Goal: Transaction & Acquisition: Book appointment/travel/reservation

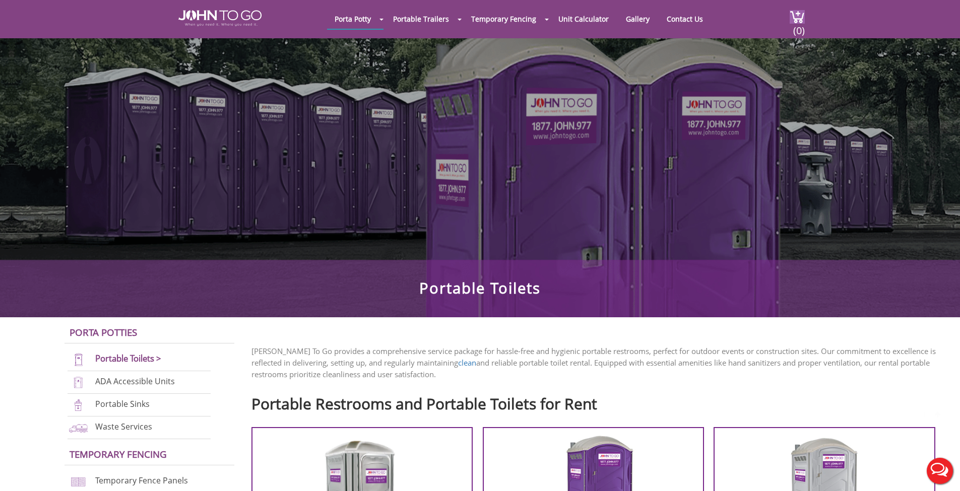
scroll to position [280, 0]
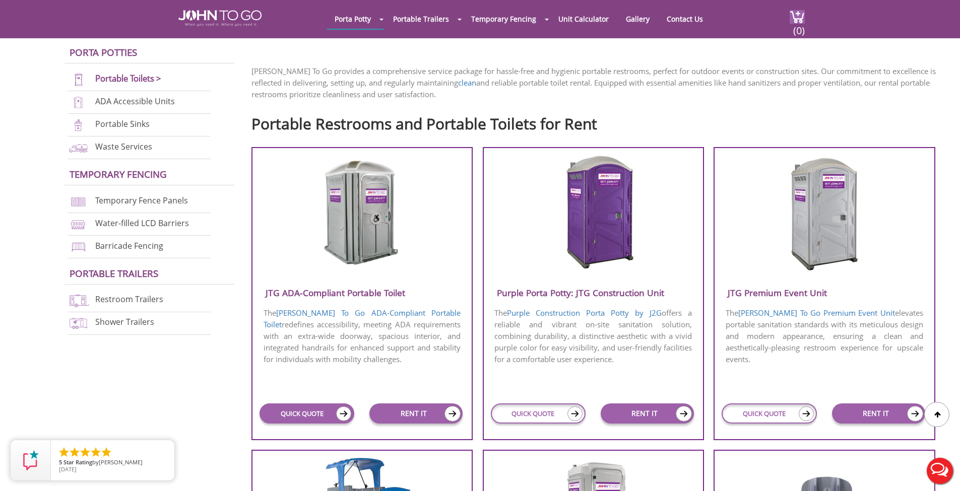
click at [297, 414] on link "QUICK QUOTE" at bounding box center [306, 414] width 95 height 20
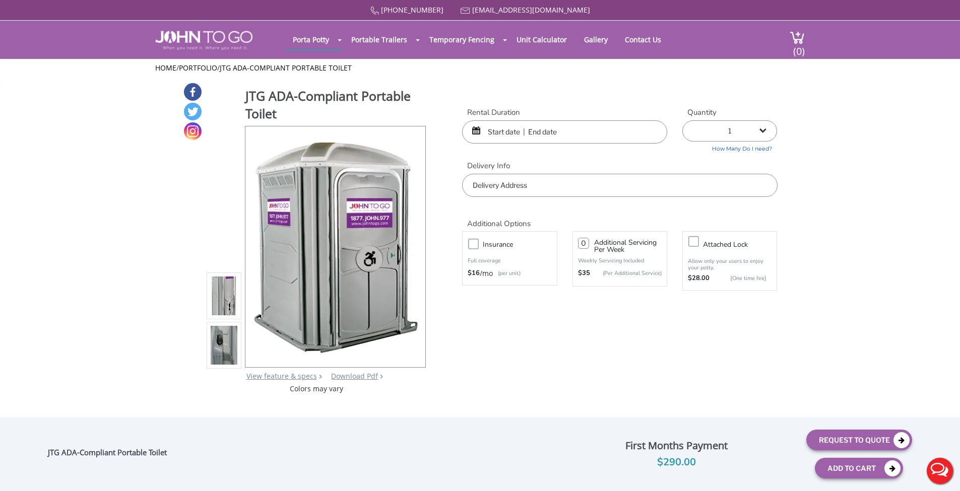
drag, startPoint x: 503, startPoint y: 123, endPoint x: 505, endPoint y: 127, distance: 5.2
click at [503, 125] on input "text" at bounding box center [564, 131] width 205 height 23
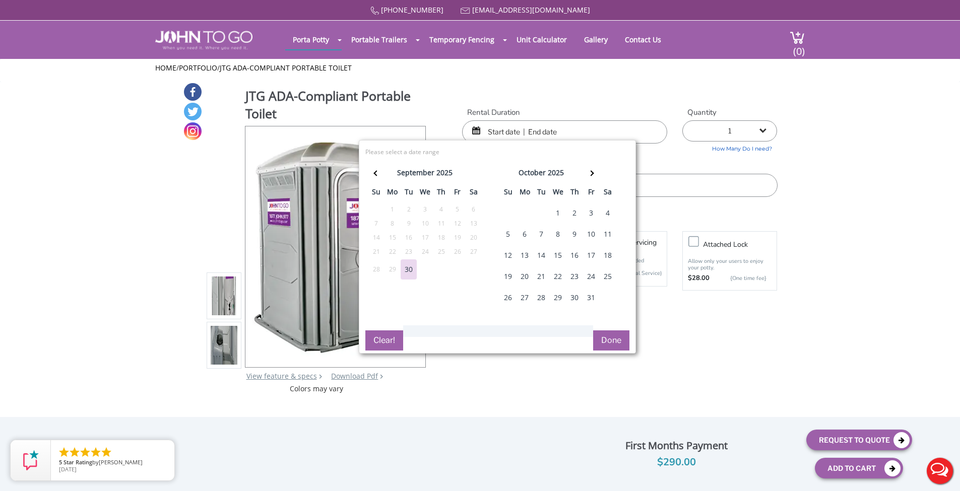
click at [573, 250] on div "16" at bounding box center [574, 255] width 16 height 20
click at [586, 254] on div "17" at bounding box center [591, 255] width 16 height 20
type input "10/16/2025 to 10/17/2025"
click at [552, 92] on div "JTG ADA-Compliant Portable Toilet View feature & specs Download Pdf Product PDF…" at bounding box center [480, 238] width 595 height 312
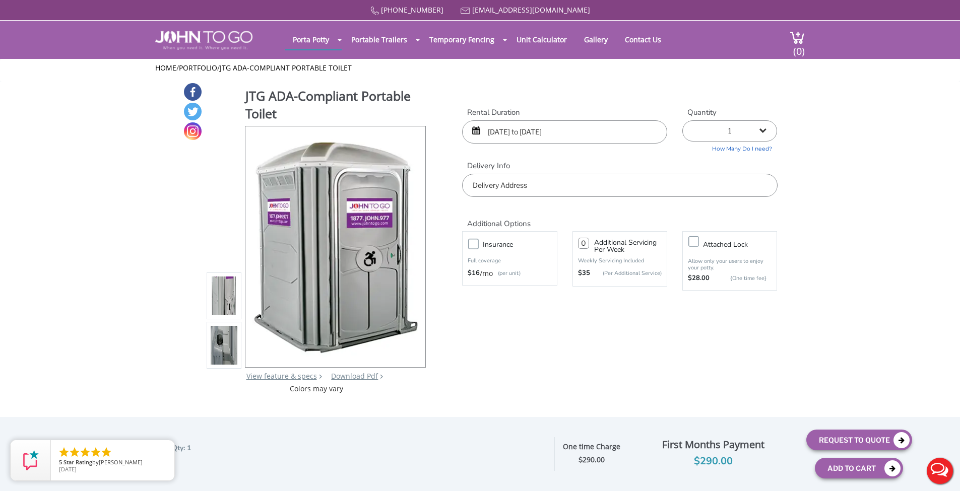
click at [490, 186] on input "text" at bounding box center [619, 185] width 315 height 23
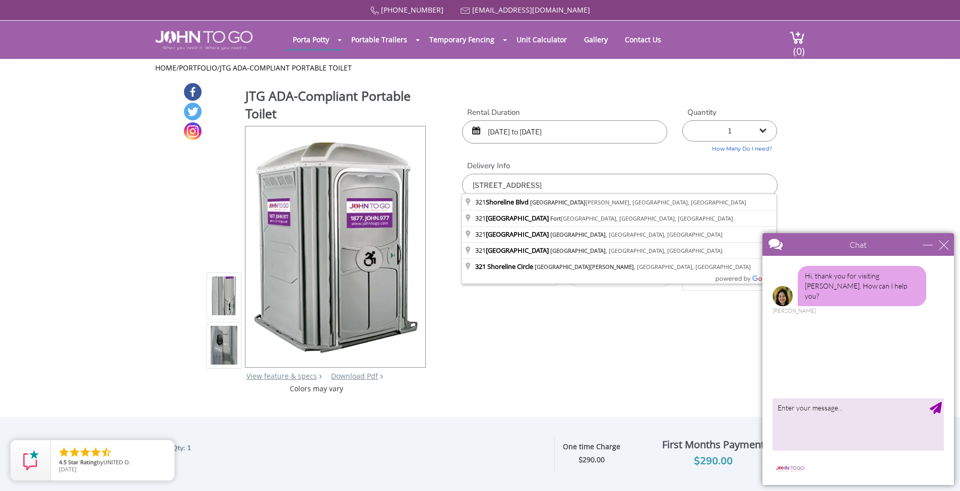
type input "321 Shoreline Blvd, North Fort Myers, FL, USA"
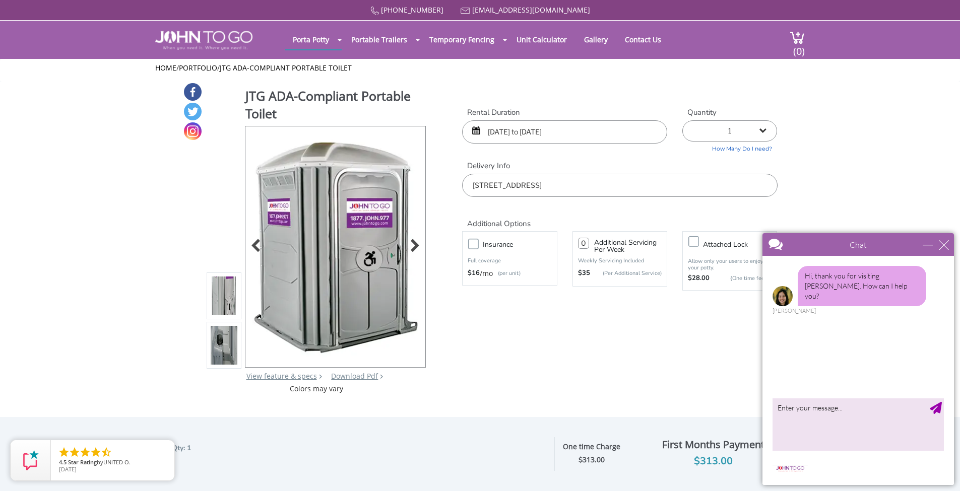
drag, startPoint x: 653, startPoint y: 184, endPoint x: 345, endPoint y: 178, distance: 307.9
click at [345, 178] on div "JTG ADA-Compliant Portable Toilet View feature & specs Download Pdf Product PDF…" at bounding box center [480, 238] width 595 height 312
click at [947, 240] on div "close" at bounding box center [944, 245] width 10 height 10
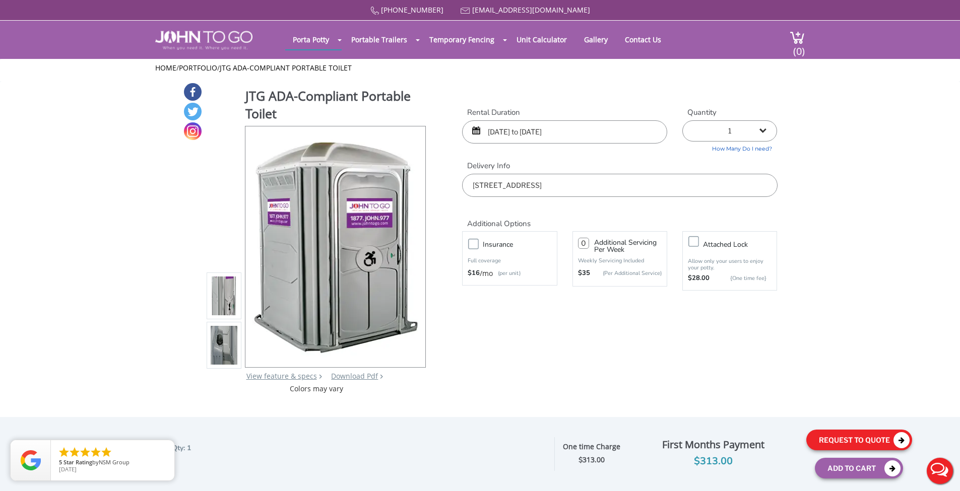
click at [848, 441] on button "Request To Quote" at bounding box center [859, 440] width 106 height 21
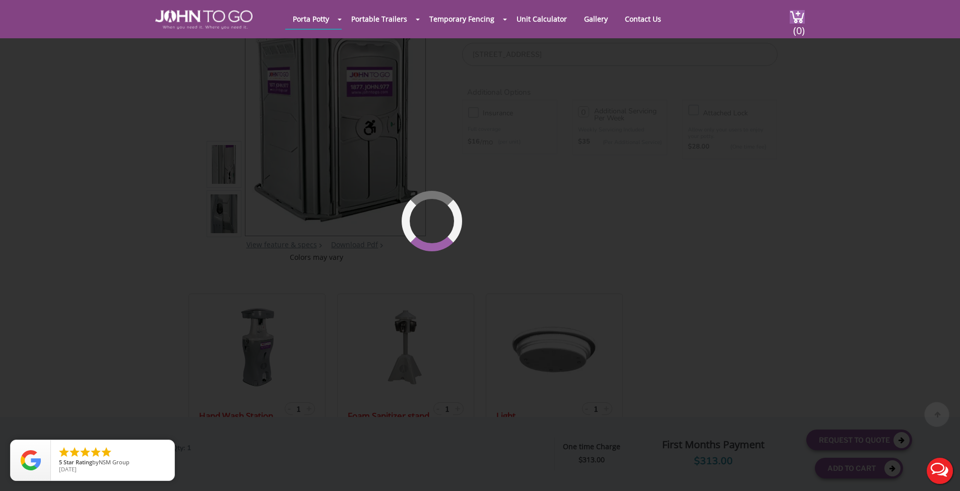
scroll to position [104, 0]
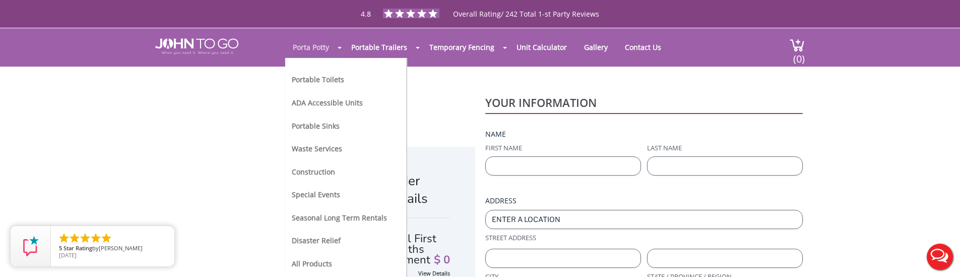
click at [296, 43] on link "Porta Potty" at bounding box center [310, 47] width 51 height 20
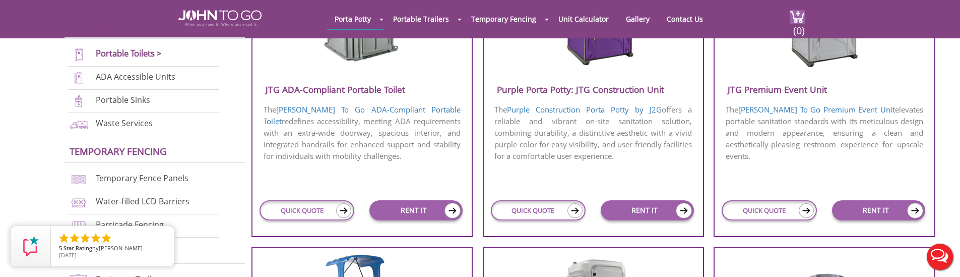
scroll to position [544, 0]
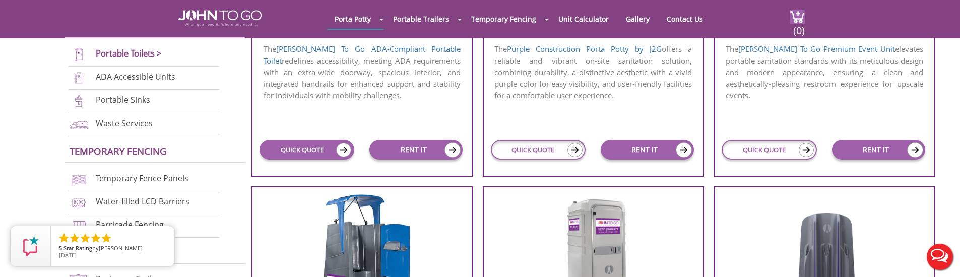
click at [306, 148] on link "QUICK QUOTE" at bounding box center [306, 150] width 95 height 20
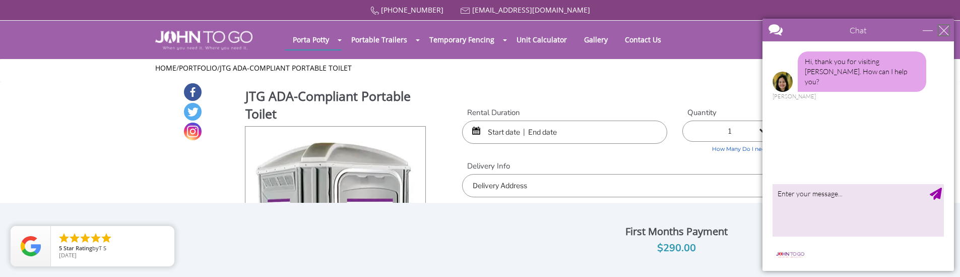
click at [944, 32] on div "close" at bounding box center [944, 30] width 10 height 10
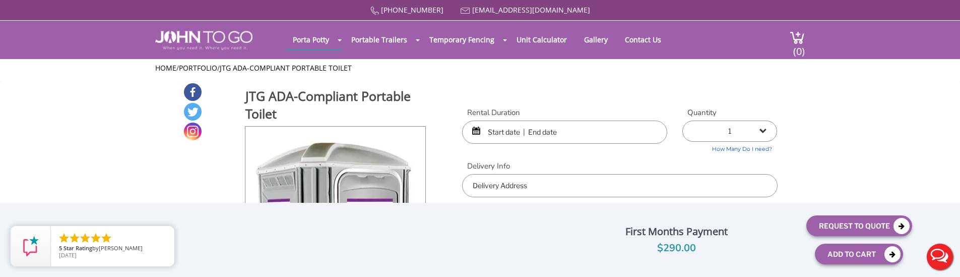
click at [508, 130] on input "text" at bounding box center [564, 131] width 205 height 23
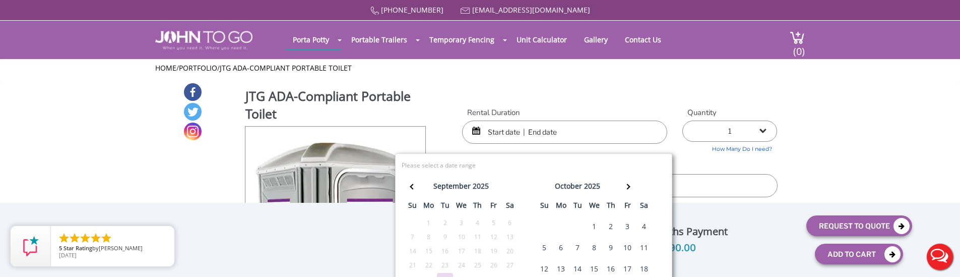
click at [647, 265] on div "18" at bounding box center [644, 268] width 16 height 20
click at [630, 271] on div "17" at bounding box center [627, 268] width 16 height 20
type input "10/17/2025 to 10/18/2025"
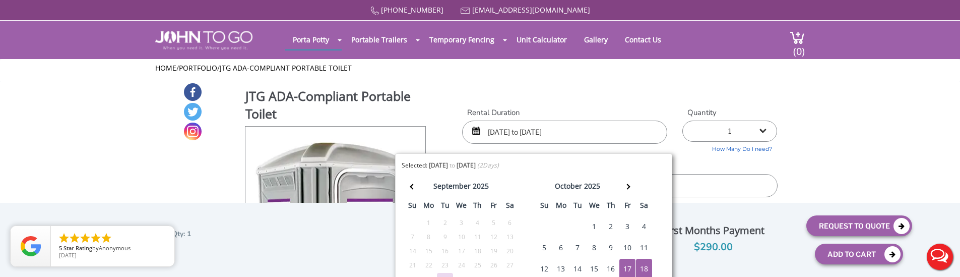
click at [711, 182] on input "text" at bounding box center [619, 185] width 315 height 23
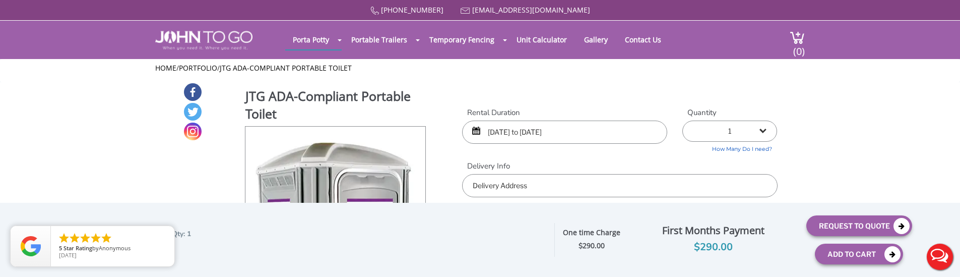
click at [626, 187] on input "text" at bounding box center [619, 185] width 315 height 23
click at [568, 182] on input "text" at bounding box center [619, 185] width 315 height 23
click at [552, 182] on input "text" at bounding box center [619, 185] width 315 height 23
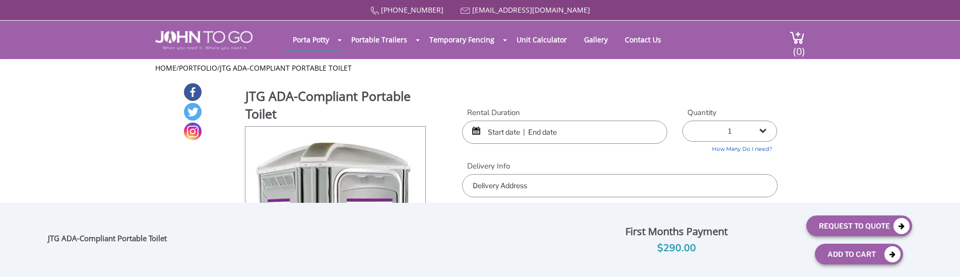
click at [512, 131] on form "Rental Duration Quantity 1 2 (5% discount) 3 (8% discount) 4 (10% discount) 5 (…" at bounding box center [619, 210] width 315 height 206
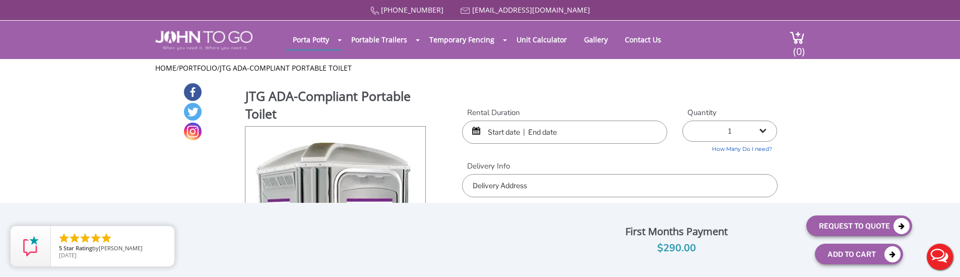
click at [497, 130] on input "text" at bounding box center [564, 131] width 205 height 23
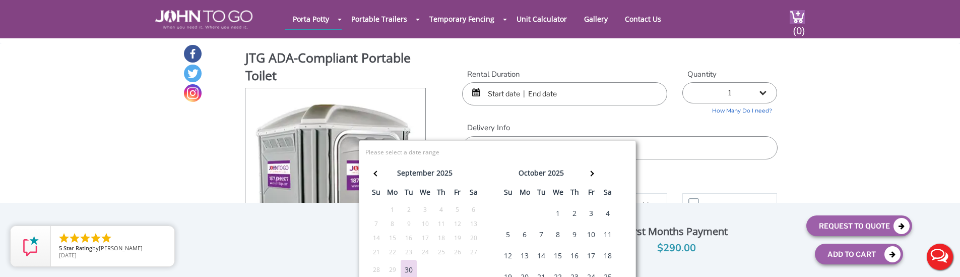
scroll to position [60, 0]
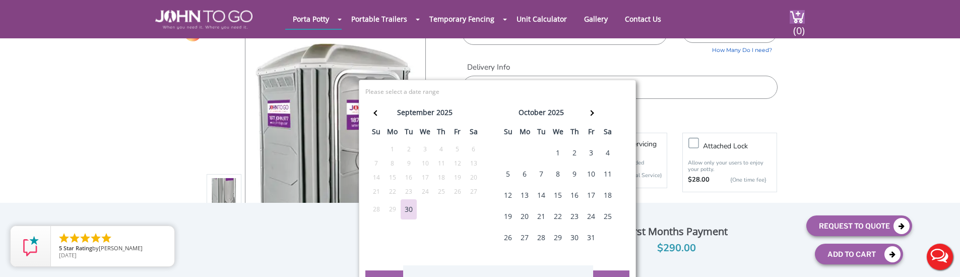
click at [543, 190] on div "14" at bounding box center [541, 195] width 16 height 20
click at [561, 198] on div "15" at bounding box center [558, 195] width 16 height 20
type input "10/14/2025 to 10/15/2025"
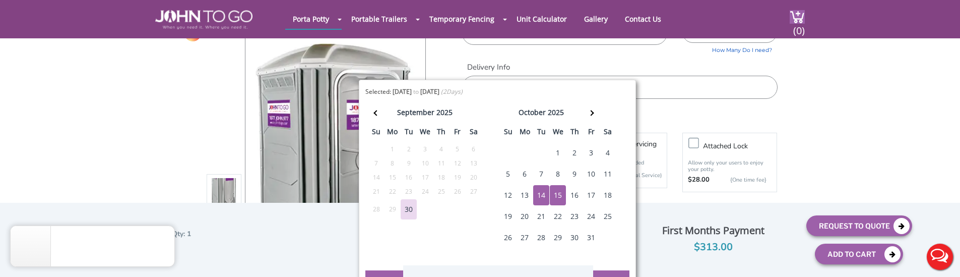
click at [666, 99] on div "Additional Options" at bounding box center [619, 115] width 330 height 32
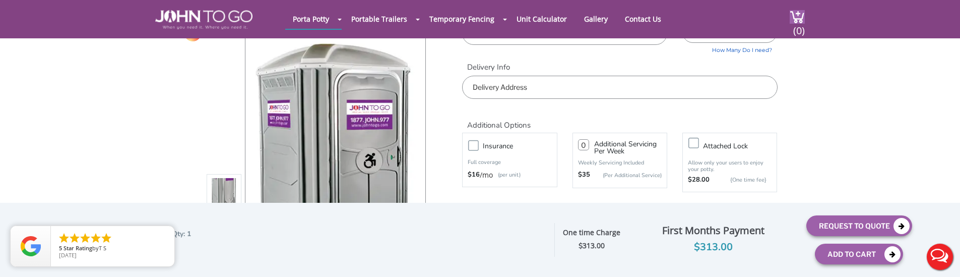
click at [663, 91] on input "text" at bounding box center [619, 87] width 315 height 23
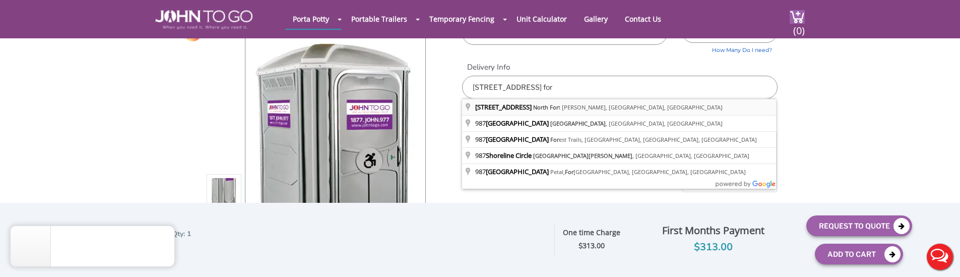
type input "987 Shoreline Blvd, North Fort Myers, FL, USA"
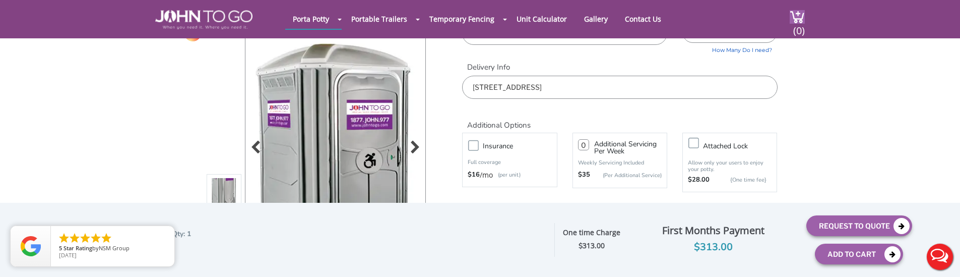
drag, startPoint x: 669, startPoint y: 82, endPoint x: 417, endPoint y: 80, distance: 251.9
click at [417, 80] on div "JTG ADA-Compliant Portable Toilet View feature & specs Download Pdf Product PDF…" at bounding box center [480, 139] width 595 height 312
drag, startPoint x: 864, startPoint y: 170, endPoint x: 857, endPoint y: 183, distance: 15.1
click at [864, 171] on div "877 564 6977 info@johntogo.com Porta Potty Portable Toilets ADA Accessible Unit…" at bounding box center [480, 85] width 960 height 290
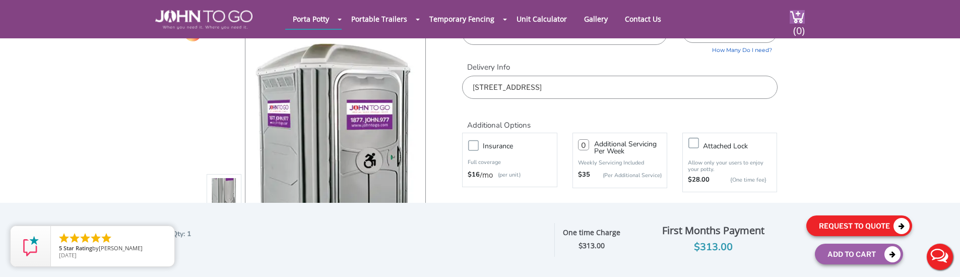
click at [857, 220] on button "Request To Quote" at bounding box center [859, 225] width 106 height 21
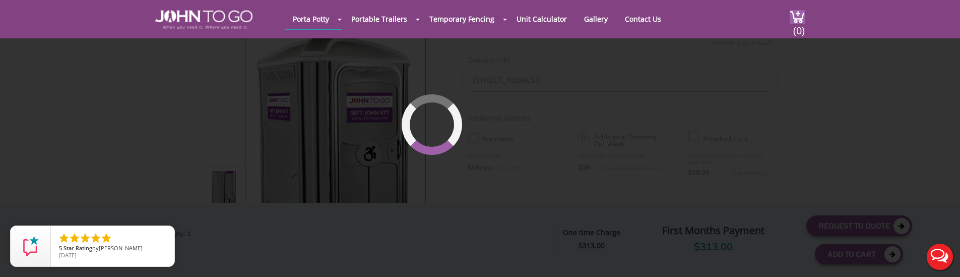
scroll to position [69, 0]
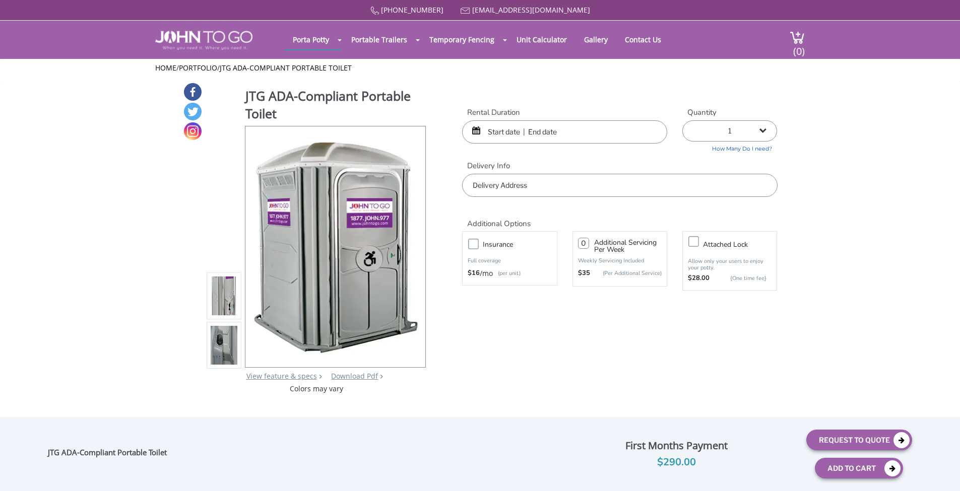
click at [528, 128] on input "text" at bounding box center [564, 131] width 205 height 23
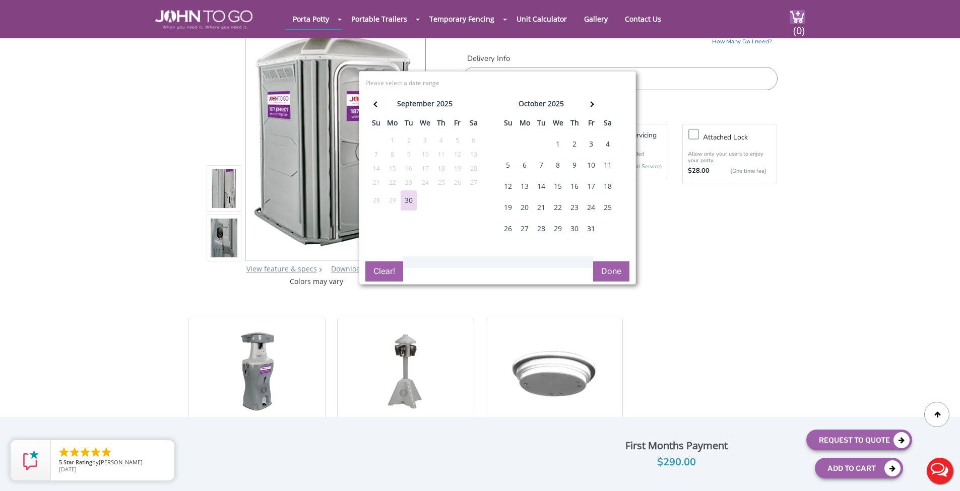
drag, startPoint x: 576, startPoint y: 185, endPoint x: 583, endPoint y: 186, distance: 6.6
click at [576, 185] on div "16" at bounding box center [574, 186] width 16 height 20
click at [591, 186] on div "17" at bounding box center [591, 186] width 16 height 20
type input "10/16/2025 to 10/17/2025"
click at [672, 101] on h2 "Additional Options" at bounding box center [619, 111] width 315 height 22
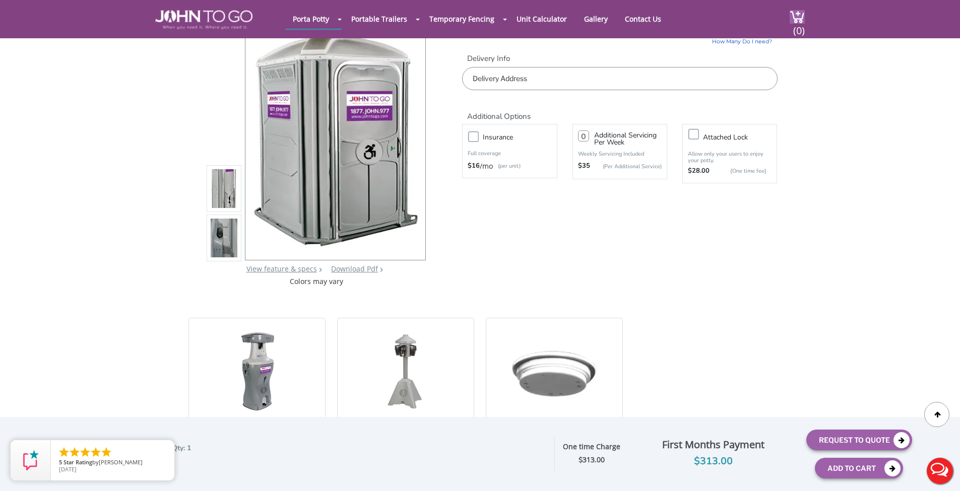
click at [534, 76] on input "text" at bounding box center [619, 78] width 315 height 23
click at [506, 81] on input "text" at bounding box center [619, 78] width 315 height 23
click at [503, 79] on input "text" at bounding box center [619, 78] width 315 height 23
click at [526, 79] on input "text" at bounding box center [619, 78] width 315 height 23
paste input "[STREET_ADDRESS]"
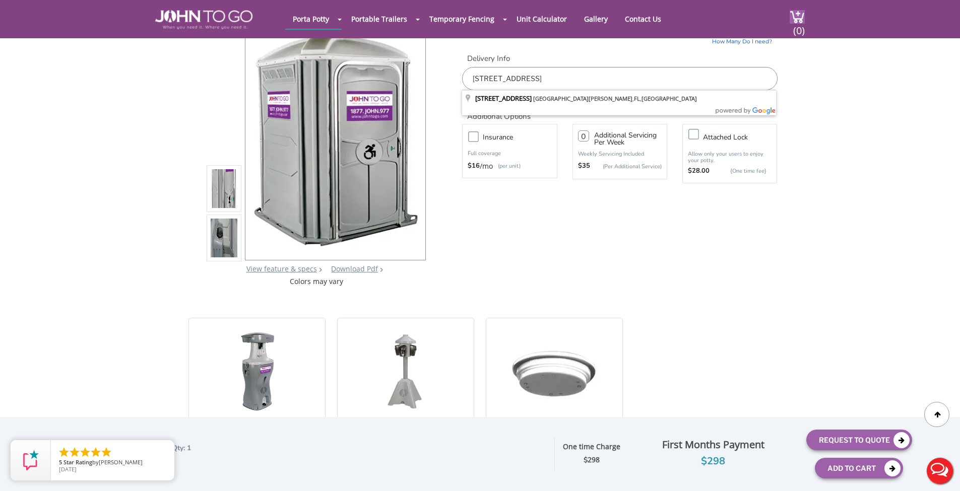
type input "[STREET_ADDRESS]"
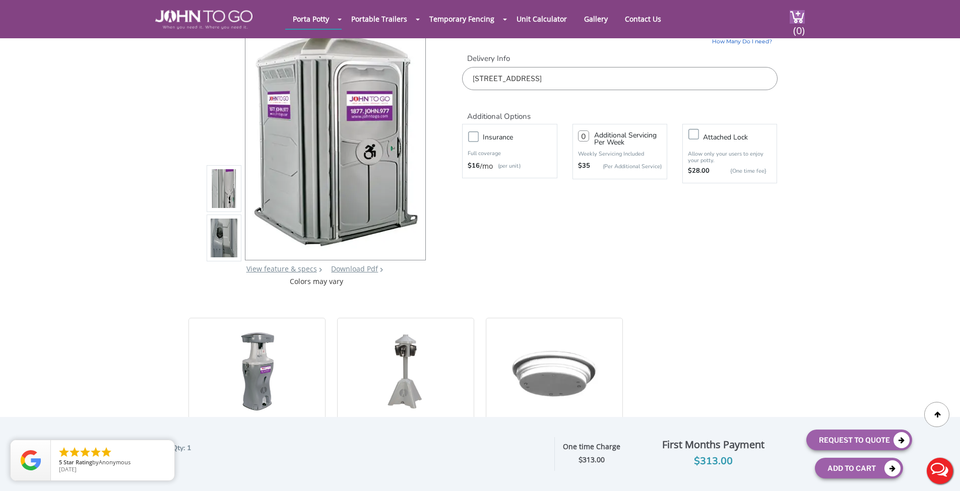
click at [849, 438] on button "Request To Quote" at bounding box center [859, 440] width 106 height 21
drag, startPoint x: 509, startPoint y: 85, endPoint x: 518, endPoint y: 86, distance: 9.1
click at [509, 85] on input "text" at bounding box center [619, 78] width 315 height 23
paste input "[STREET_ADDRESS]"
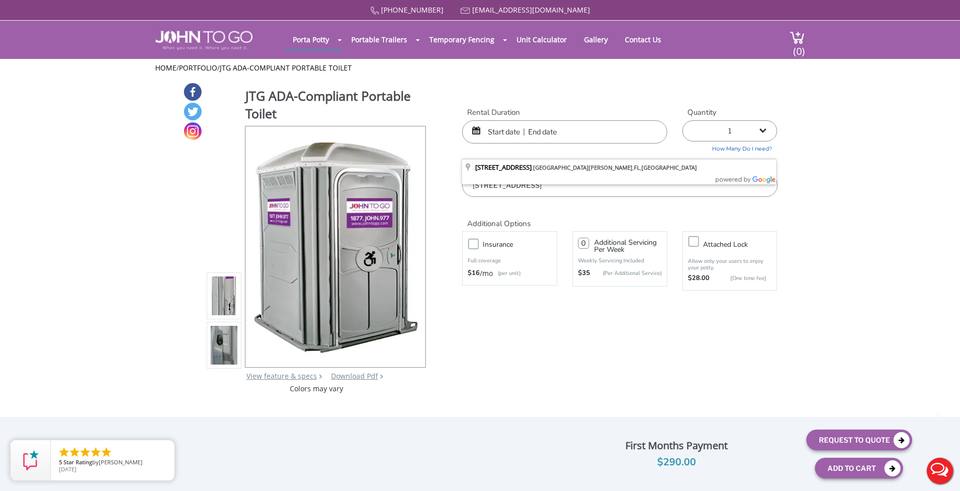
type input "[STREET_ADDRESS]"
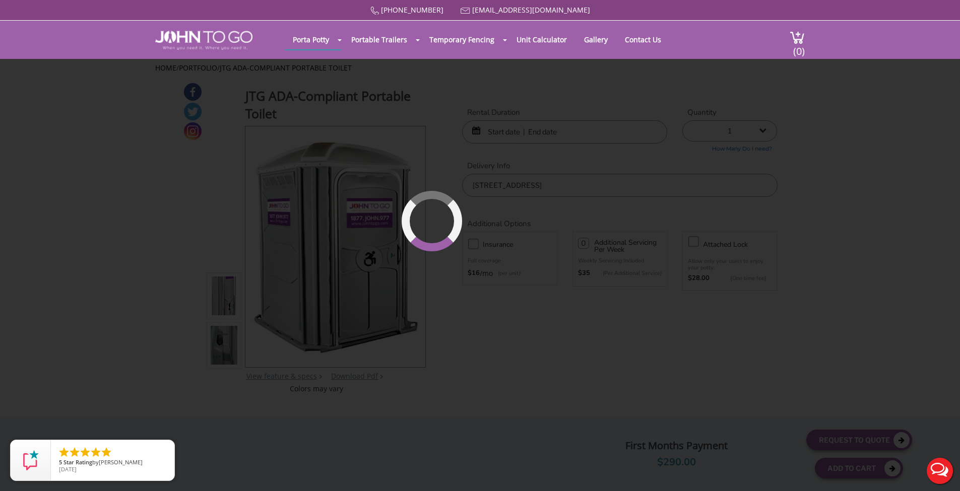
click at [527, 132] on div "[PHONE_NUMBER] [EMAIL_ADDRESS][DOMAIN_NAME] [GEOGRAPHIC_DATA] Portable Toilets …" at bounding box center [480, 252] width 960 height 504
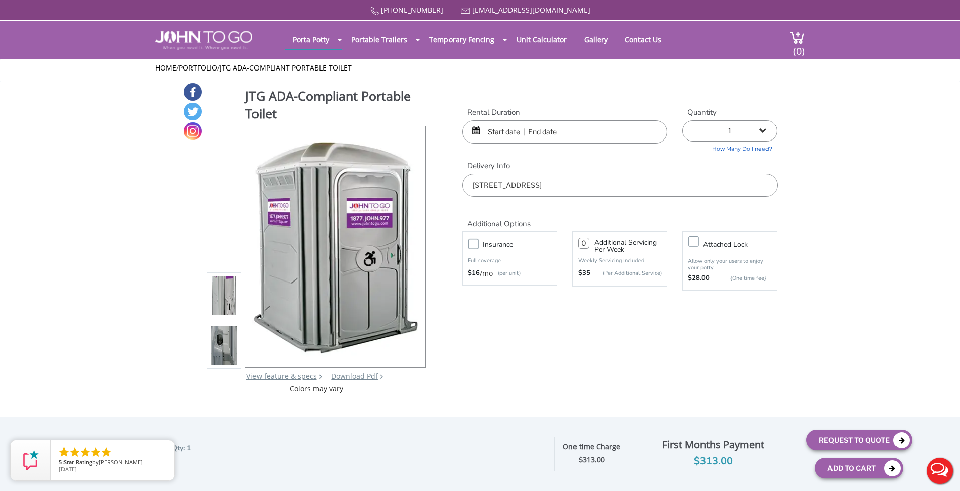
click at [514, 145] on div "Rental Duration Quantity 1 2 (5% discount) 3 (8% discount) 4 (10% discount) 5 (…" at bounding box center [619, 152] width 330 height 90
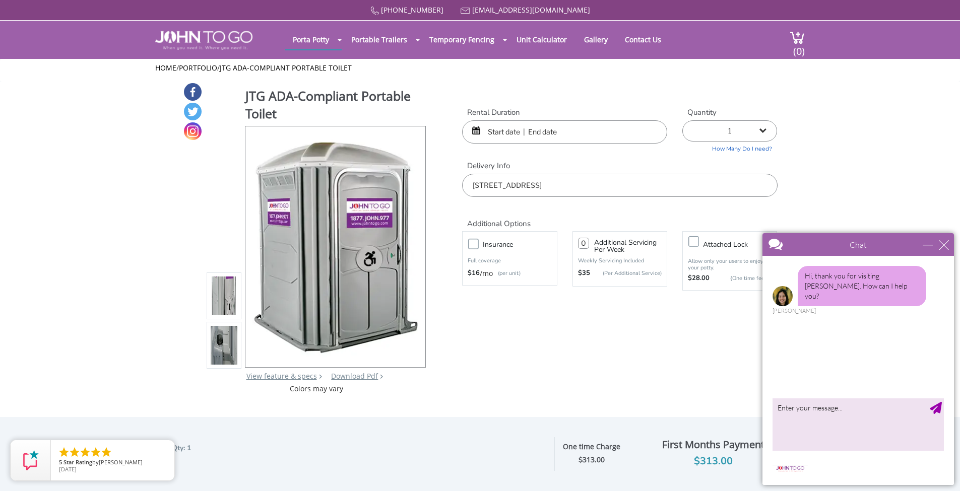
click at [507, 128] on input "text" at bounding box center [564, 131] width 205 height 23
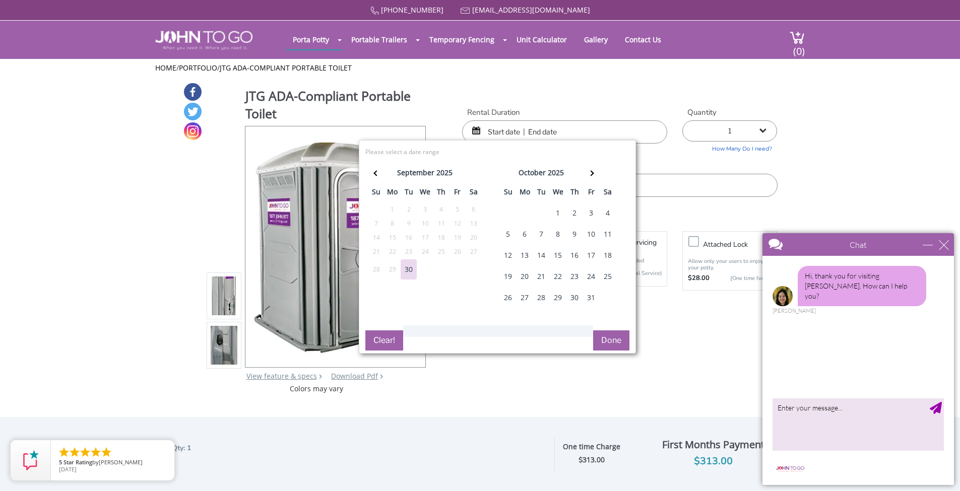
click at [572, 252] on div "16" at bounding box center [574, 255] width 16 height 20
click at [561, 252] on div "15" at bounding box center [558, 255] width 16 height 20
type input "10/15/2025 to 10/16/2025"
click at [618, 76] on div "Home / Portfolio / JTG ADA-Compliant Portable Toilet" at bounding box center [480, 70] width 960 height 23
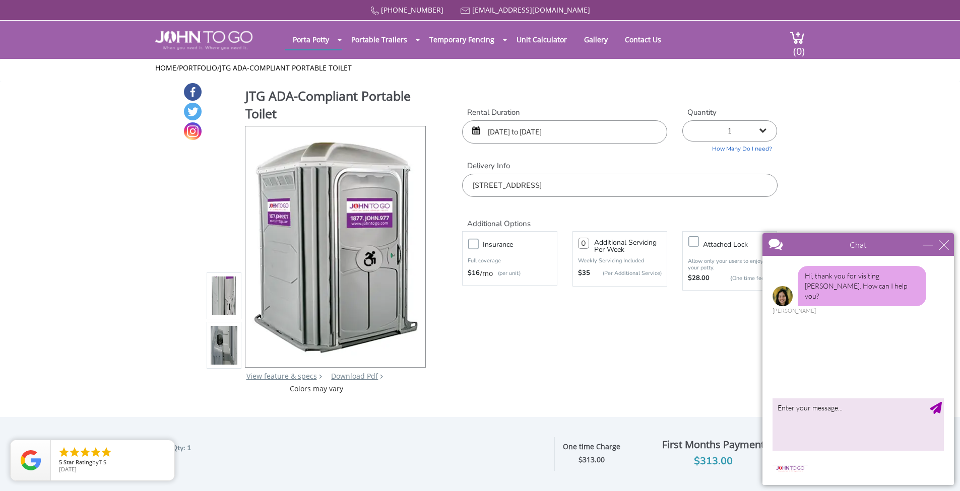
click at [505, 239] on h3 "Insurance" at bounding box center [522, 244] width 79 height 13
click at [0, 0] on input "Insurance" at bounding box center [0, 0] width 0 height 0
click at [505, 239] on h3 "Insurance" at bounding box center [522, 244] width 79 height 13
click at [0, 0] on input "Insurance" at bounding box center [0, 0] width 0 height 0
click at [942, 245] on div "close" at bounding box center [944, 245] width 10 height 10
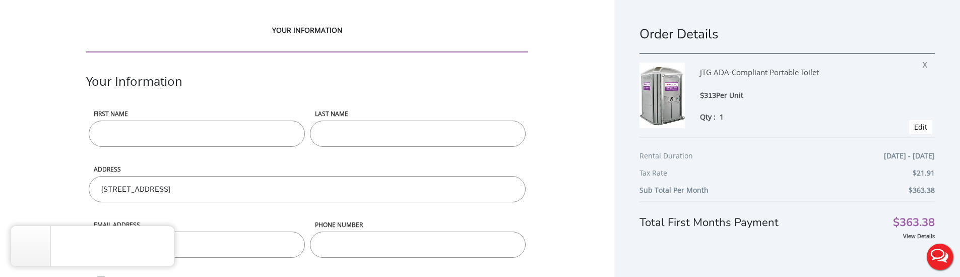
scroll to position [71, 0]
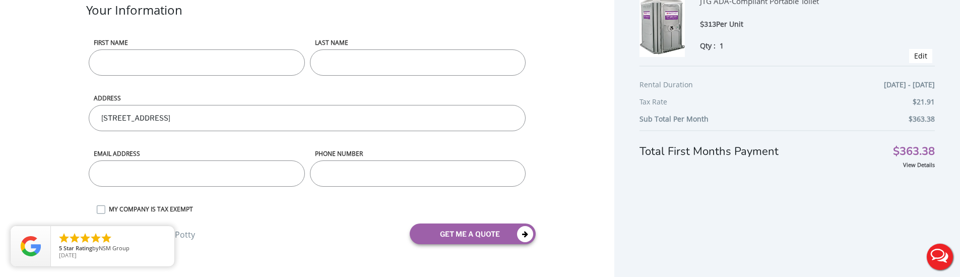
drag, startPoint x: 288, startPoint y: 120, endPoint x: 311, endPoint y: 122, distance: 23.8
click at [676, 217] on div "Order Details JTG ADA-Compliant Portable Toilet $313 Per Unit Qty : 1 X Edit Re…" at bounding box center [787, 74] width 346 height 290
